Goal: Navigation & Orientation: Understand site structure

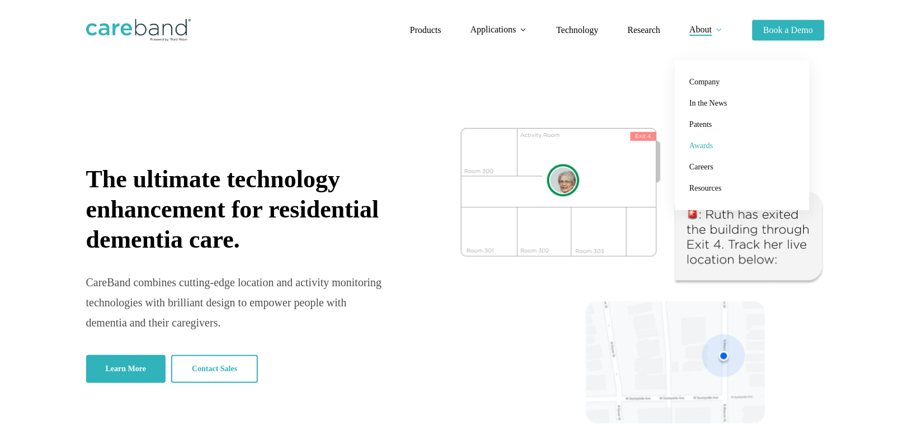
click at [708, 145] on span "Awards" at bounding box center [700, 145] width 23 height 8
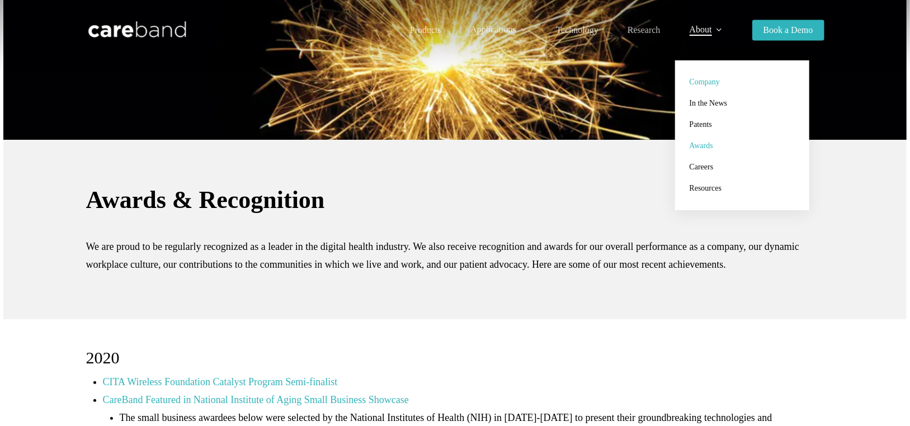
click at [706, 84] on span "Company" at bounding box center [704, 82] width 30 height 8
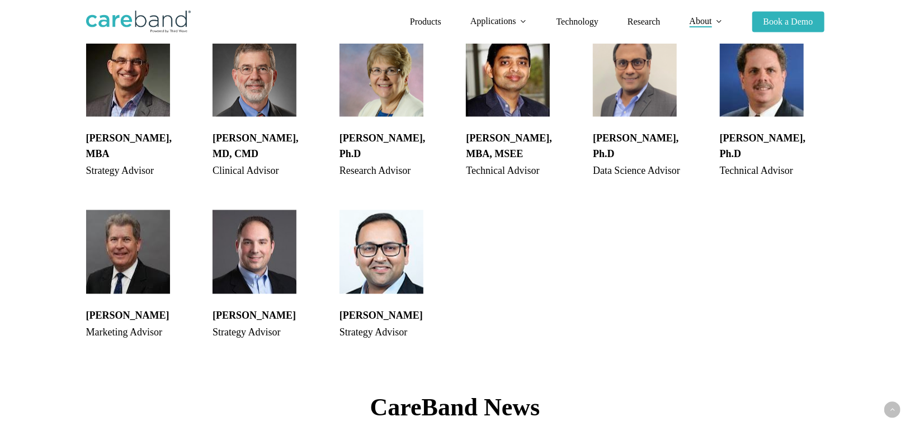
scroll to position [1174, 0]
